Goal: Transaction & Acquisition: Purchase product/service

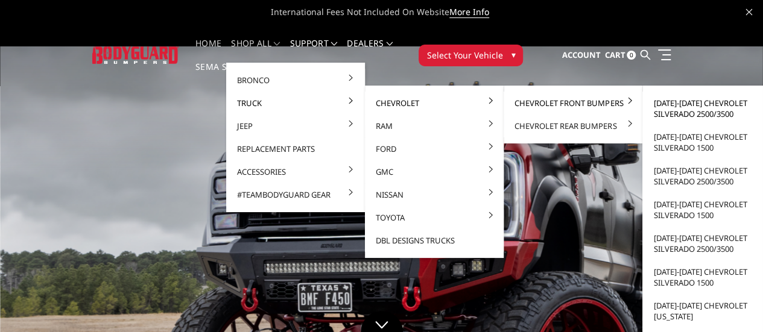
click at [682, 109] on link "[DATE]-[DATE] Chevrolet Silverado 2500/3500" at bounding box center [711, 109] width 129 height 34
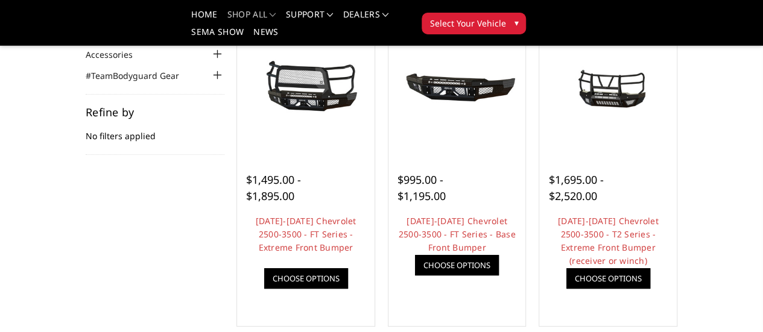
scroll to position [131, 0]
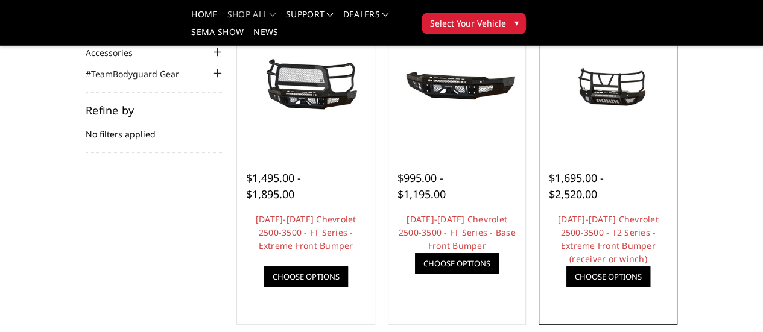
click at [650, 287] on link "Choose Options" at bounding box center [608, 276] width 84 height 20
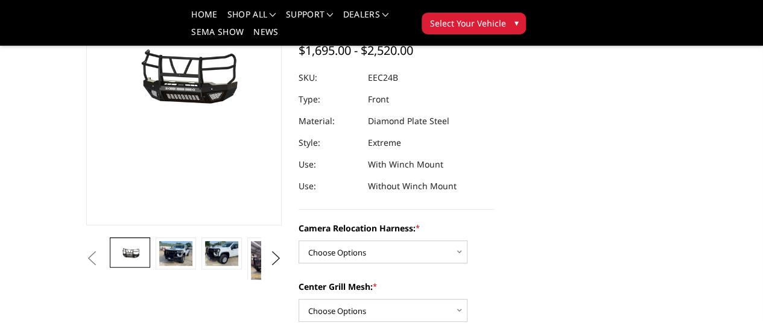
scroll to position [147, 0]
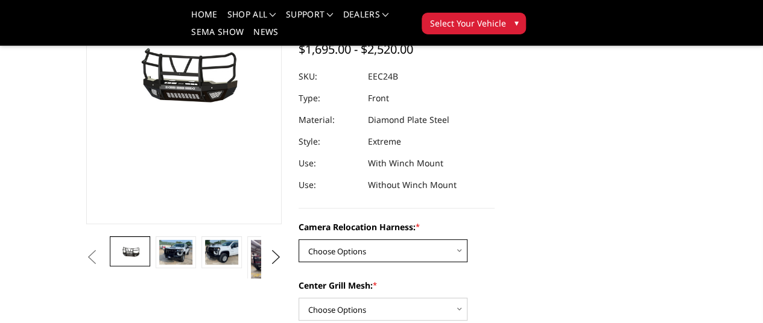
click at [456, 239] on select "Choose Options Without camera harness With camera harness" at bounding box center [382, 250] width 169 height 23
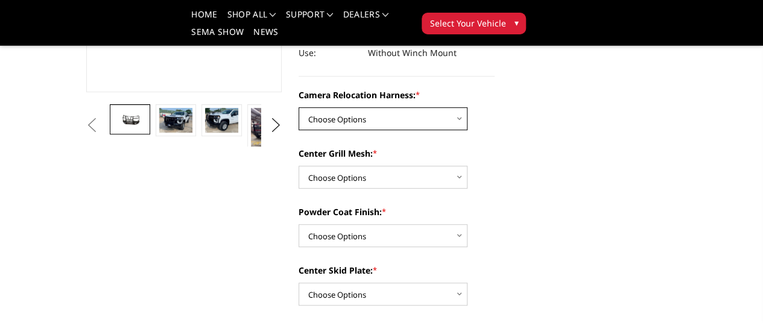
scroll to position [280, 0]
click at [457, 107] on select "Choose Options Without camera harness With camera harness" at bounding box center [382, 118] width 169 height 23
select select "3731"
click at [298, 107] on select "Choose Options Without camera harness With camera harness" at bounding box center [382, 118] width 169 height 23
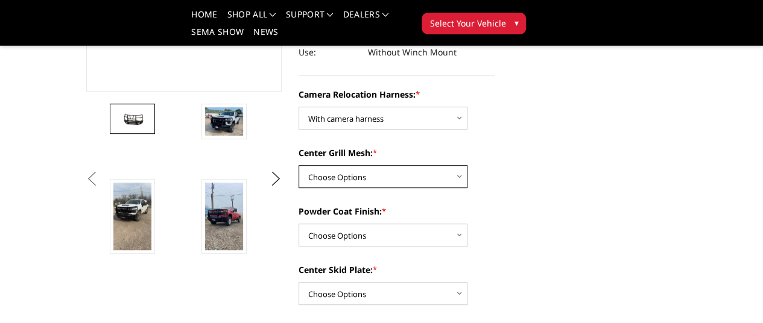
click at [458, 165] on select "Choose Options Without expanded metal With expanded metal" at bounding box center [382, 176] width 169 height 23
select select "3730"
click at [298, 165] on select "Choose Options Without expanded metal With expanded metal" at bounding box center [382, 176] width 169 height 23
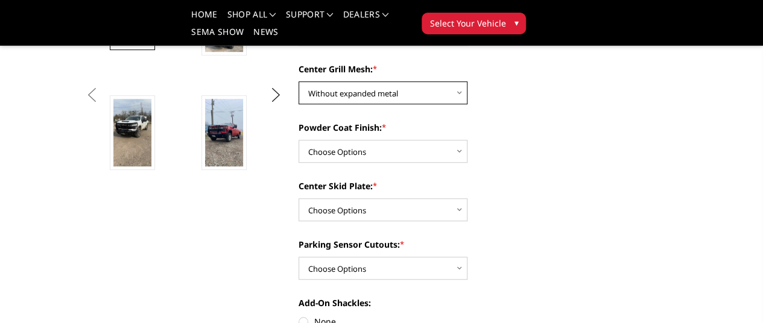
scroll to position [368, 0]
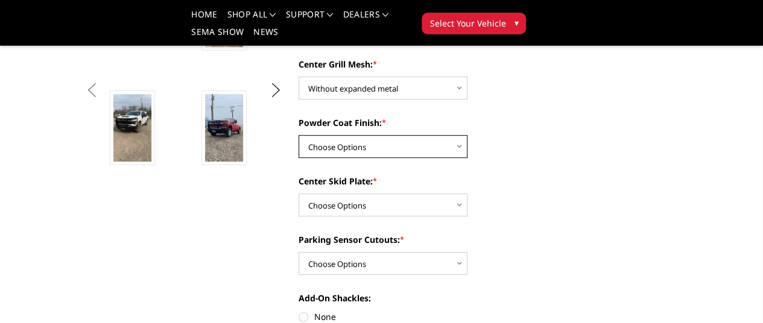
click at [456, 135] on select "Choose Options Textured Black Powder Coat Gloss Black Powder Coat Bare Metal" at bounding box center [382, 146] width 169 height 23
select select "3727"
click at [298, 135] on select "Choose Options Textured Black Powder Coat Gloss Black Powder Coat Bare Metal" at bounding box center [382, 146] width 169 height 23
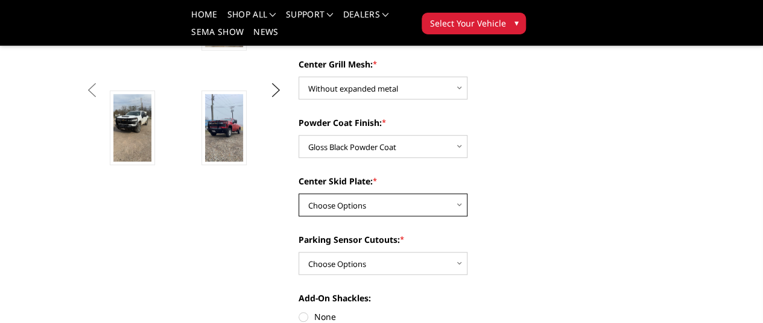
click at [457, 194] on select "Choose Options Winch Mount Skid Plate Standard Skid Plate (included) 2" Receive…" at bounding box center [382, 205] width 169 height 23
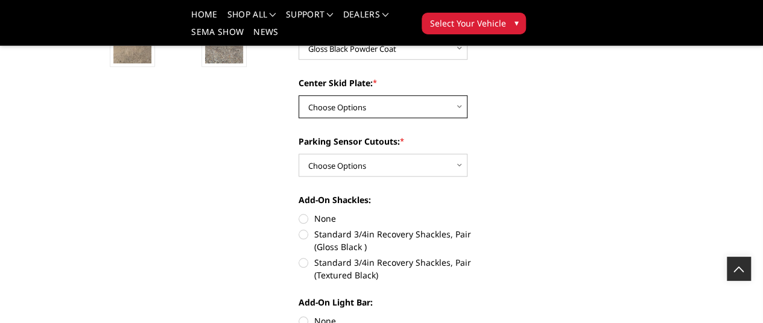
scroll to position [422, 0]
